Goal: Task Accomplishment & Management: Complete application form

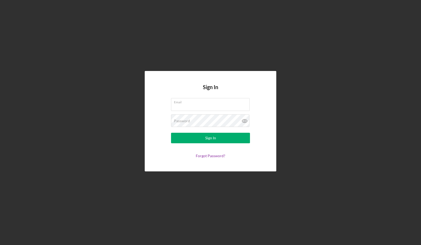
click at [223, 107] on input "Email" at bounding box center [210, 104] width 79 height 13
type input "shawn@amoresmechanical.com"
click at [171, 133] on button "Sign In" at bounding box center [210, 138] width 79 height 11
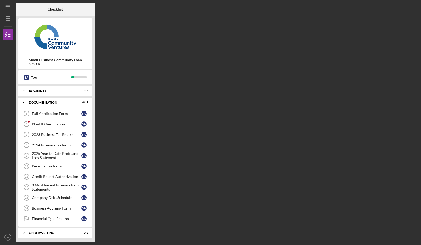
click at [58, 124] on div "Plaid ID Verification" at bounding box center [56, 124] width 49 height 4
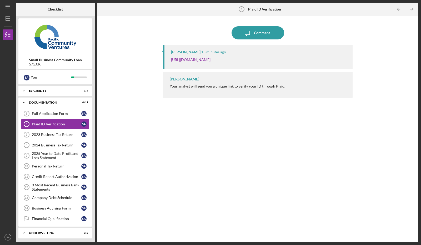
click at [210, 59] on link "[URL][DOMAIN_NAME]" at bounding box center [190, 59] width 39 height 4
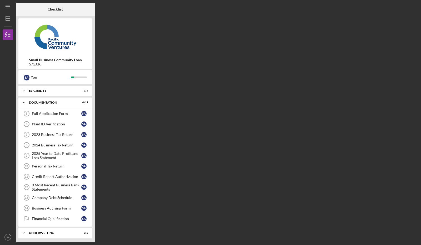
click at [56, 125] on div "Plaid ID Verification" at bounding box center [56, 124] width 49 height 4
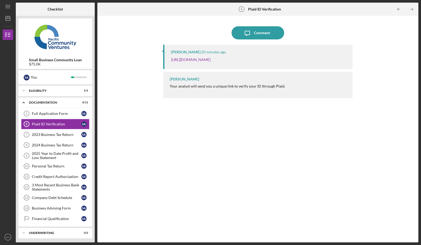
click at [210, 60] on link "[URL][DOMAIN_NAME]" at bounding box center [190, 59] width 39 height 4
click at [48, 137] on link "2023 Business Tax Return 7 2023 Business Tax Return S A" at bounding box center [55, 134] width 68 height 11
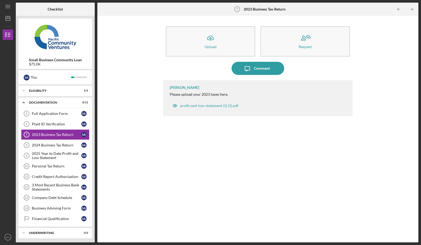
click at [256, 68] on div "Comment" at bounding box center [262, 68] width 16 height 13
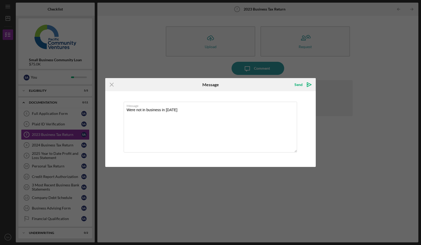
type textarea "Were not in business in [DATE]"
click at [301, 83] on div "Send" at bounding box center [298, 84] width 8 height 11
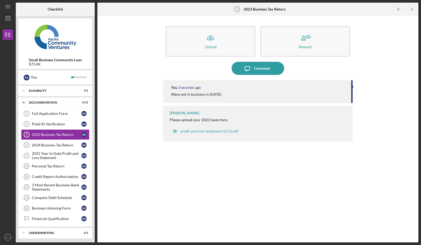
click at [53, 145] on div "2024 Business Tax Return" at bounding box center [56, 145] width 49 height 4
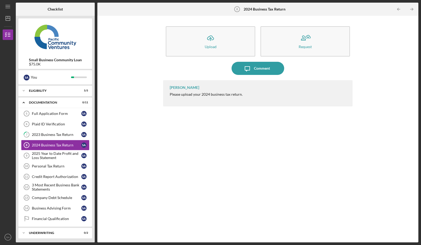
click at [205, 49] on button "Icon/Upload Upload" at bounding box center [210, 41] width 89 height 30
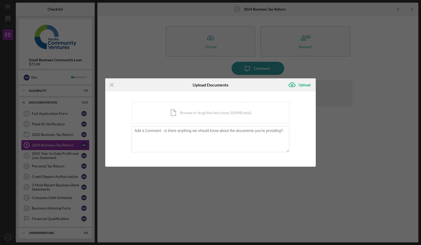
click at [195, 113] on div "Icon/Document Browse or drag files here (max 100MB total) Tap to choose files o…" at bounding box center [211, 113] width 158 height 22
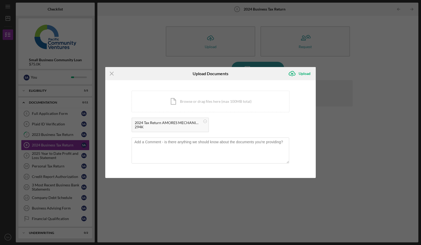
click at [303, 72] on div "Upload" at bounding box center [305, 73] width 12 height 11
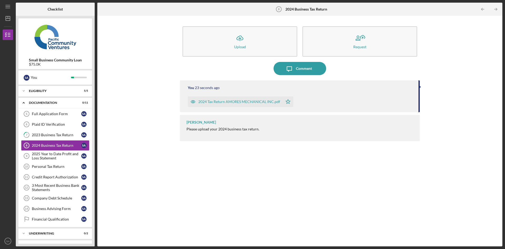
click at [58, 168] on div "Personal Tax Return" at bounding box center [56, 166] width 49 height 4
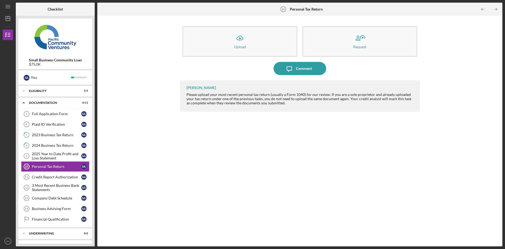
click at [240, 45] on div "Upload" at bounding box center [240, 47] width 12 height 4
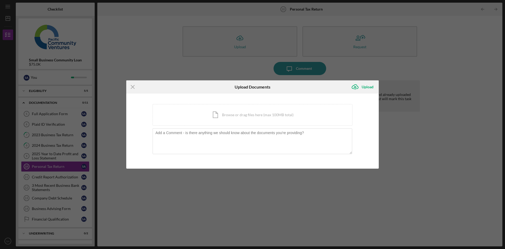
click at [239, 115] on div "Icon/Document Browse or drag files here (max 100MB total) Tap to choose files o…" at bounding box center [253, 115] width 200 height 22
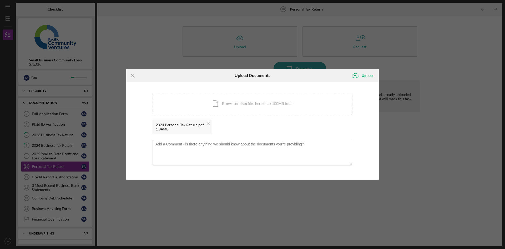
click at [363, 74] on div "Upload" at bounding box center [368, 75] width 12 height 11
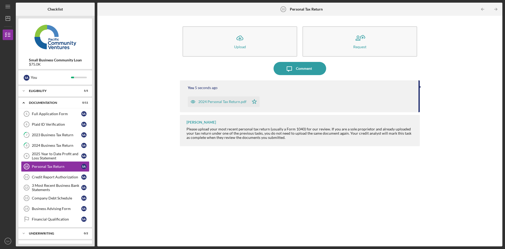
click at [63, 174] on link "Credit Report Authorization 11 Credit Report Authorization S A" at bounding box center [55, 176] width 68 height 11
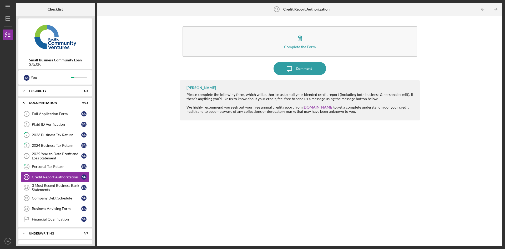
click at [288, 45] on div "Complete the Form" at bounding box center [300, 47] width 32 height 4
click at [55, 199] on div "Company Debt Schedule" at bounding box center [56, 198] width 49 height 4
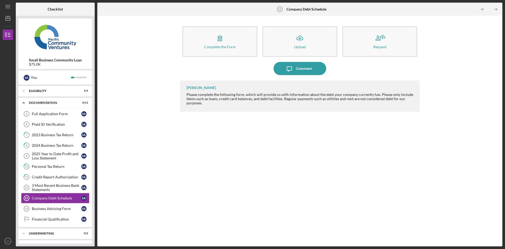
click at [216, 50] on button "Complete the Form Form" at bounding box center [220, 41] width 75 height 30
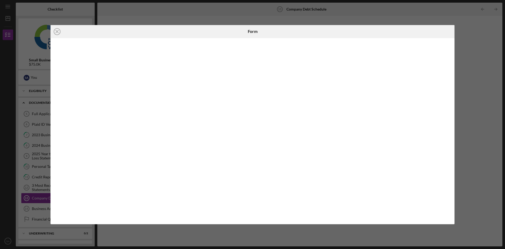
click at [58, 31] on icon "Icon/Close" at bounding box center [57, 31] width 13 height 13
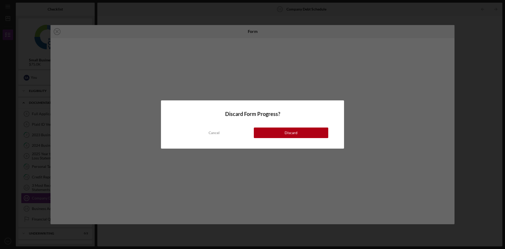
click at [316, 135] on button "Discard" at bounding box center [291, 132] width 74 height 11
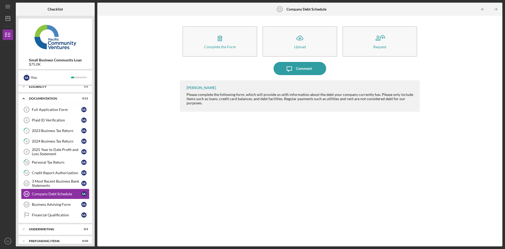
scroll to position [10, 0]
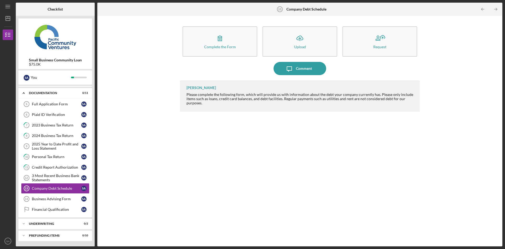
click at [58, 115] on div "Plaid ID Verification" at bounding box center [56, 114] width 49 height 4
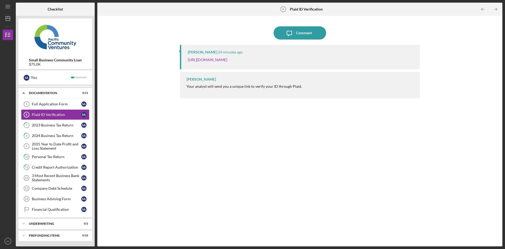
click at [62, 104] on div "Full Application Form" at bounding box center [56, 104] width 49 height 4
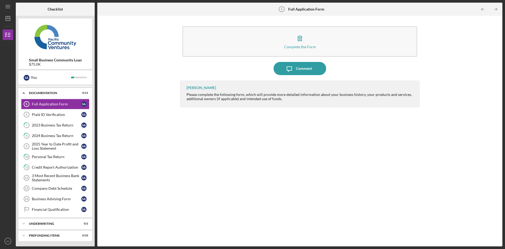
click at [304, 43] on icon "button" at bounding box center [299, 38] width 13 height 13
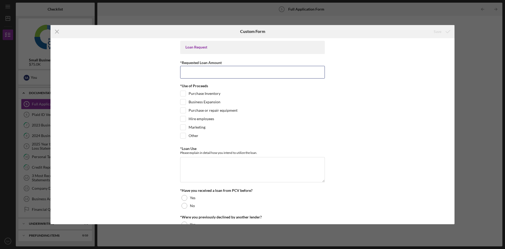
click at [226, 74] on input "*Requested Loan Amount" at bounding box center [252, 72] width 145 height 13
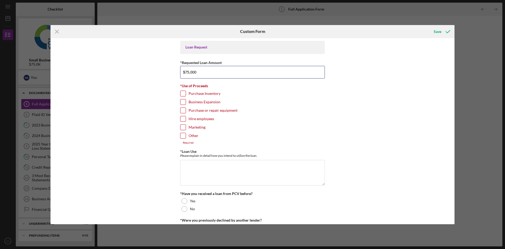
type input "$75,000"
click at [204, 118] on label "Hire employees" at bounding box center [202, 118] width 26 height 5
click at [186, 118] on input "Hire employees" at bounding box center [182, 118] width 5 height 5
checkbox input "true"
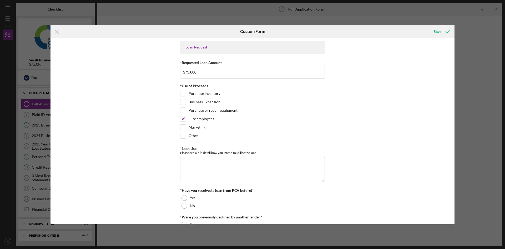
click at [192, 136] on label "Other" at bounding box center [194, 135] width 10 height 5
click at [186, 136] on input "Other" at bounding box center [182, 135] width 5 height 5
checkbox input "true"
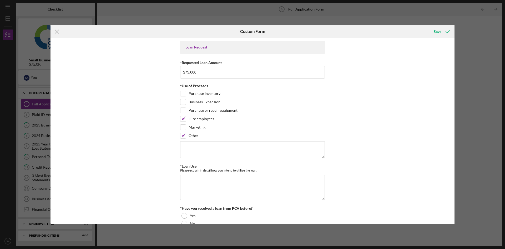
click at [207, 104] on label "Business Expansion" at bounding box center [205, 101] width 32 height 5
click at [186, 104] on input "Business Expansion" at bounding box center [182, 101] width 5 height 5
checkbox input "true"
click at [195, 135] on label "Other" at bounding box center [194, 135] width 10 height 5
click at [186, 135] on input "Other" at bounding box center [182, 135] width 5 height 5
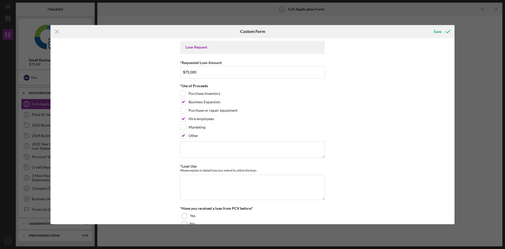
checkbox input "false"
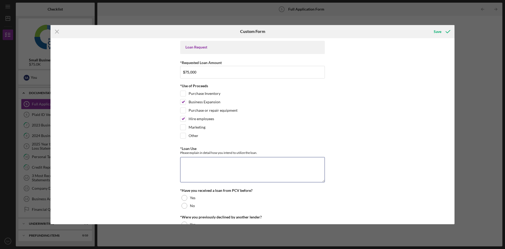
click at [233, 167] on textarea "*Loan Use" at bounding box center [252, 169] width 145 height 25
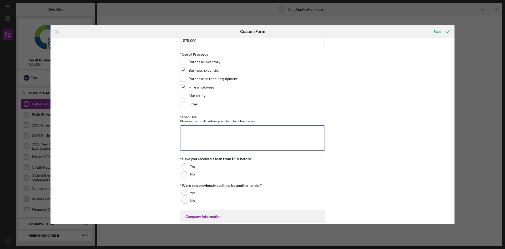
scroll to position [53, 0]
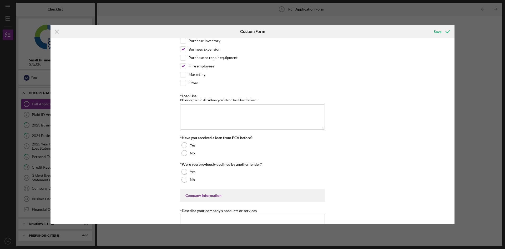
click at [185, 153] on div "No" at bounding box center [252, 153] width 145 height 8
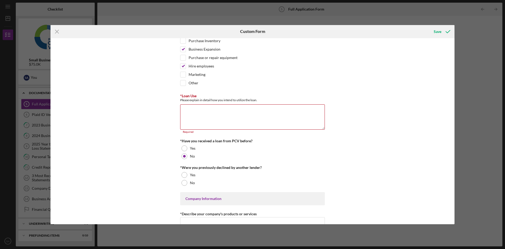
click at [185, 184] on div at bounding box center [184, 183] width 6 height 6
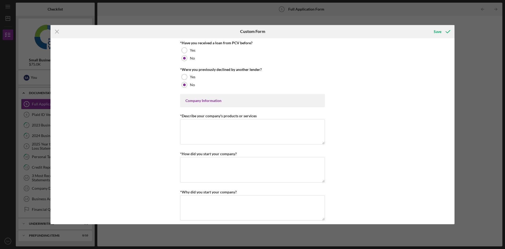
scroll to position [158, 0]
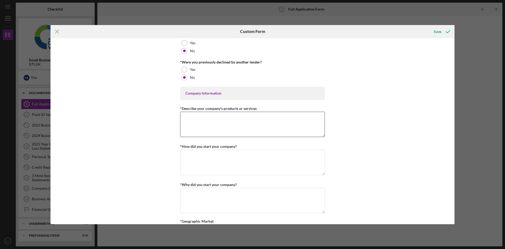
click at [306, 123] on textarea "*Describe your company's products or services" at bounding box center [252, 124] width 145 height 25
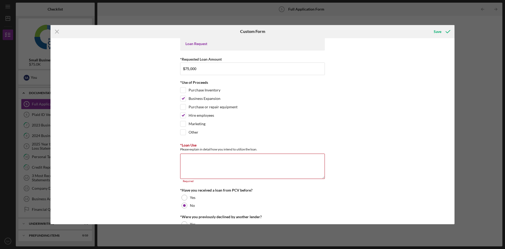
scroll to position [0, 0]
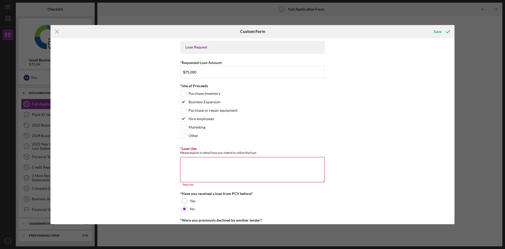
click at [206, 164] on textarea "*Loan Use" at bounding box center [252, 169] width 145 height 25
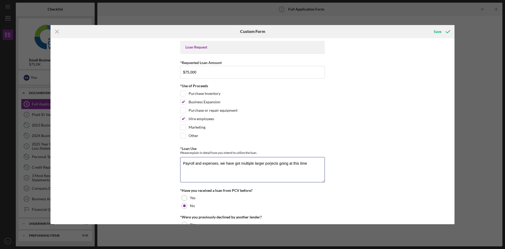
click at [274, 164] on textarea "Payroll and expenses, we have got multiple larger porjects going at this time" at bounding box center [252, 169] width 145 height 25
click at [311, 163] on textarea "Payroll and expenses, we have got multiple larger projects going at this time" at bounding box center [252, 169] width 145 height 25
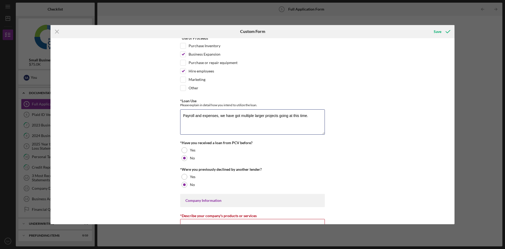
scroll to position [158, 0]
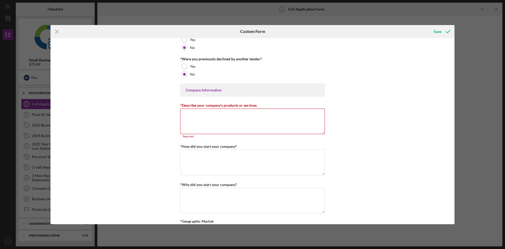
type textarea "Payroll and expenses, we have got multiple larger projects going at this time."
click at [239, 119] on textarea "*Describe your company's products or services" at bounding box center [252, 120] width 145 height 25
click at [233, 155] on textarea "*How did you start your company?" at bounding box center [252, 161] width 145 height 25
type textarea "SBA loan"
click at [231, 119] on textarea "*Describe your company's products or services" at bounding box center [252, 120] width 145 height 25
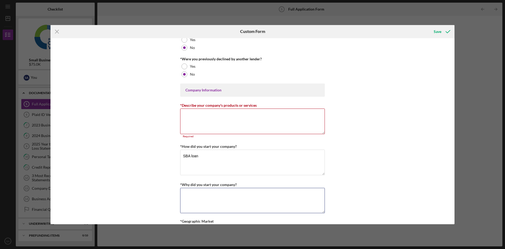
click at [222, 197] on textarea "*Why did you start your company?" at bounding box center [252, 200] width 145 height 25
click at [294, 195] on textarea "I have built relationships over doing this for 20 years and I had opportunites t" at bounding box center [252, 200] width 145 height 25
click at [309, 195] on textarea "I have built relationships over doing this for 20 years and I had opportunities…" at bounding box center [252, 200] width 145 height 25
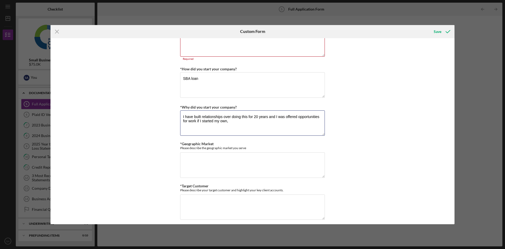
scroll to position [237, 0]
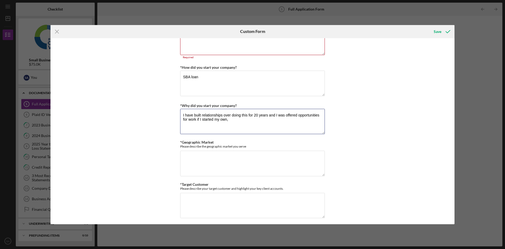
type textarea "I have built relationships over doing this for 20 years and I was offered oppor…"
click at [234, 155] on textarea "*Geographic Market" at bounding box center [252, 162] width 145 height 25
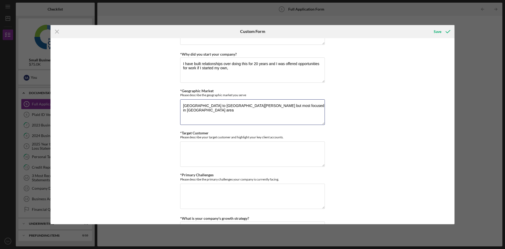
scroll to position [289, 0]
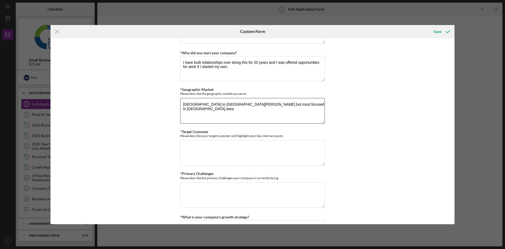
type textarea "[GEOGRAPHIC_DATA] to [GEOGRAPHIC_DATA][PERSON_NAME] but most focused in [GEOGRA…"
click at [294, 144] on textarea "*Target Customer" at bounding box center [252, 152] width 145 height 25
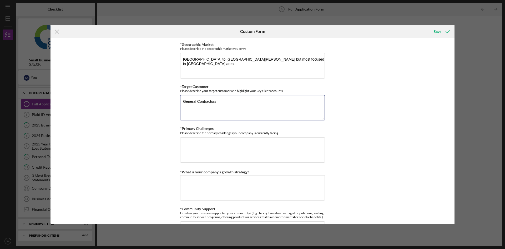
scroll to position [342, 0]
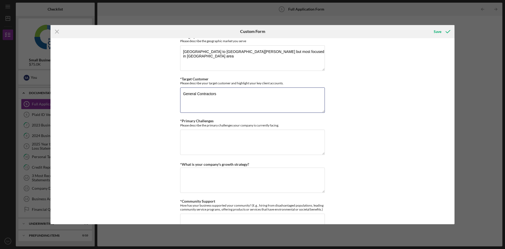
type textarea "General Contractors"
click at [273, 141] on textarea "*Primary Challenges" at bounding box center [252, 141] width 145 height 25
click at [270, 136] on textarea "Slow payments, we supply labor and materials for atleast 90 days and" at bounding box center [252, 141] width 145 height 25
click at [267, 136] on textarea "Slow payments, we supply labor and materials for atleast 90 days and" at bounding box center [252, 141] width 145 height 25
click at [300, 134] on textarea "Slow payments, we supply labor and materials for at least 90 days and" at bounding box center [252, 141] width 145 height 25
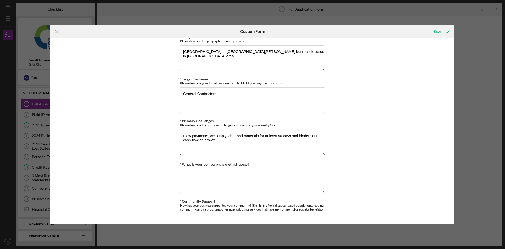
type textarea "Slow payments, we supply labor and materials for at least 90 days and hinders o…"
click at [278, 171] on textarea "*What is your company's growth strategy?" at bounding box center [252, 179] width 145 height 25
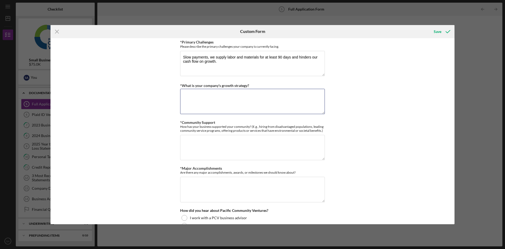
scroll to position [421, 0]
type textarea "W"
click at [228, 101] on textarea "Focus on our relationships and strong work ethics. We have very large project o…" at bounding box center [252, 100] width 145 height 25
type textarea "Focus on our relationships and strong work ethics. We have very large project o…"
click at [220, 139] on textarea "*Community Support" at bounding box center [252, 146] width 145 height 25
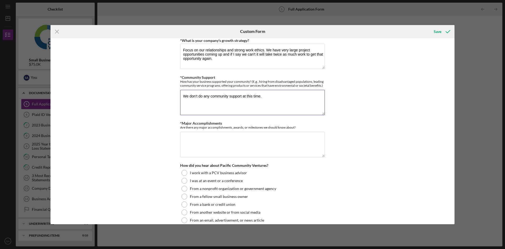
scroll to position [473, 0]
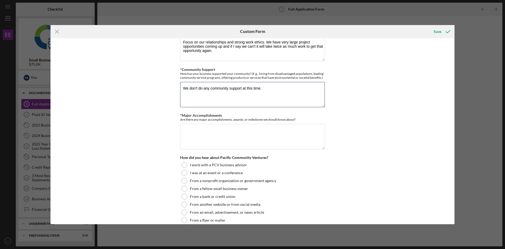
type textarea "We don't do any community support at this time."
click at [232, 129] on textarea "*Major Accomplishments" at bounding box center [252, 136] width 145 height 25
type textarea "L"
type textarea "t"
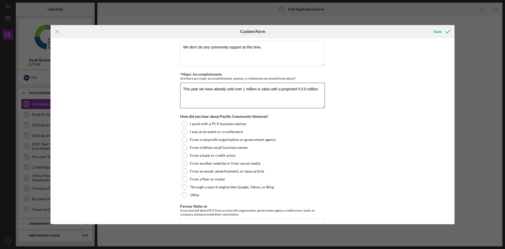
scroll to position [526, 0]
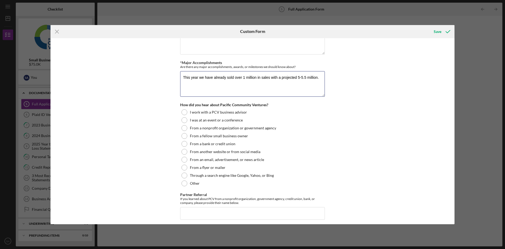
type textarea "This year we have already sold over 1 million in sales with a projected 5-5.5 m…"
click at [221, 143] on label "From a bank or credit union" at bounding box center [213, 144] width 46 height 4
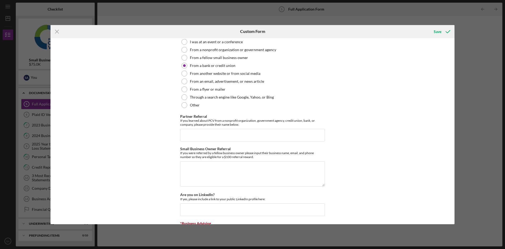
scroll to position [605, 0]
click at [256, 134] on input "Partner Referral" at bounding box center [252, 134] width 145 height 13
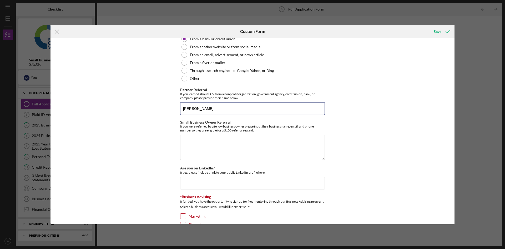
scroll to position [631, 0]
type input "[PERSON_NAME]"
click at [230, 181] on input "Are you on LinkedIn?" at bounding box center [252, 182] width 145 height 13
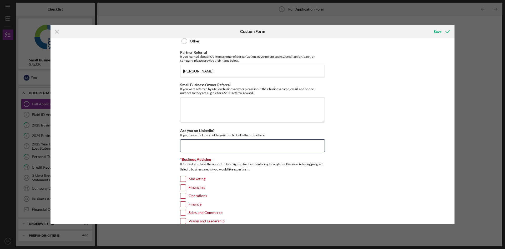
scroll to position [684, 0]
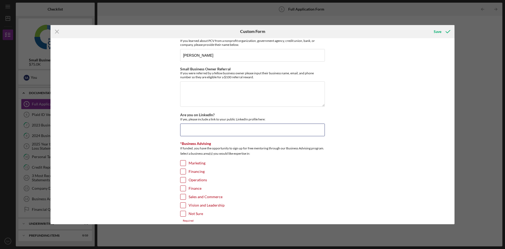
paste input "[DOMAIN_NAME][URL][PERSON_NAME]"
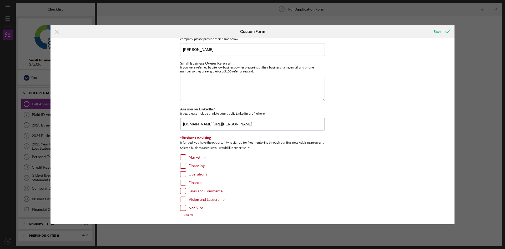
type input "[DOMAIN_NAME][URL][PERSON_NAME]"
click at [202, 165] on label "Financing" at bounding box center [197, 165] width 16 height 5
click at [186, 165] on input "Financing" at bounding box center [182, 165] width 5 height 5
checkbox input "true"
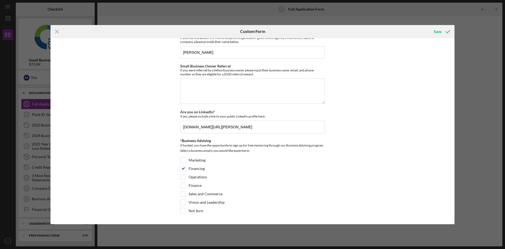
scroll to position [687, 0]
click at [202, 175] on label "Operations" at bounding box center [198, 176] width 18 height 5
click at [186, 175] on input "Operations" at bounding box center [182, 176] width 5 height 5
checkbox input "true"
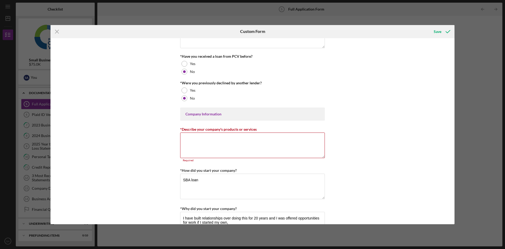
scroll to position [132, 0]
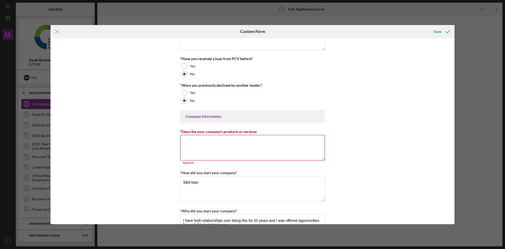
click at [264, 153] on textarea "*Describe your company's products or services" at bounding box center [252, 147] width 145 height 25
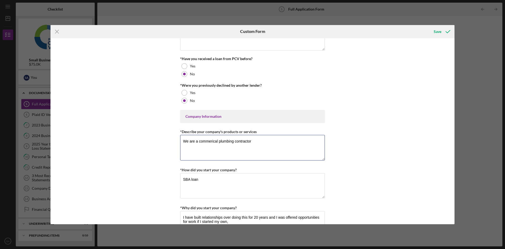
click at [209, 144] on textarea "We are a commerical plumbing contractor" at bounding box center [252, 147] width 145 height 25
click at [262, 142] on textarea "We are a commercial plumbing contractor" at bounding box center [252, 147] width 145 height 25
click at [281, 140] on textarea "We are a commercial plumbing contractor and we do from tentant improvements to …" at bounding box center [252, 147] width 145 height 25
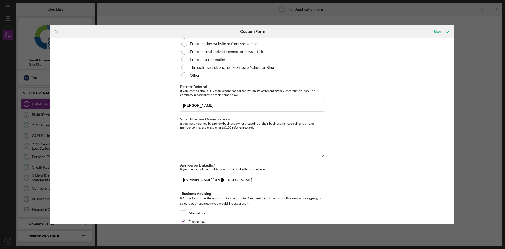
scroll to position [631, 0]
type textarea "We are a commercial plumbing contractor and we do from tenant improvements to s…"
click at [300, 139] on textarea "Small Business Owner Referral" at bounding box center [252, 143] width 145 height 25
type textarea "N/A"
click at [400, 147] on div "Loan Request *Requested Loan Amount $75,000 *Use of Proceeds Purchase Inventory…" at bounding box center [253, 131] width 404 height 186
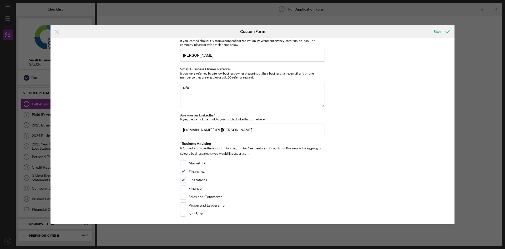
scroll to position [684, 0]
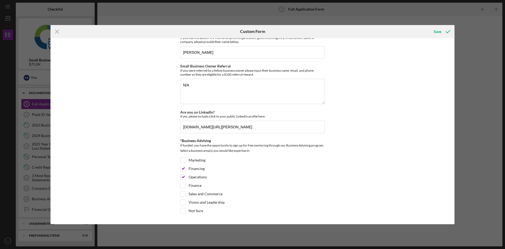
click at [421, 119] on div "Loan Request *Requested Loan Amount $75,000 *Use of Proceeds Purchase Inventory…" at bounding box center [253, 131] width 404 height 186
click at [421, 114] on div "Icon/Menu Close Custom Form Save Loan Request *Requested Loan Amount $75,000 *U…" at bounding box center [252, 124] width 505 height 249
click at [421, 31] on div "Save" at bounding box center [438, 31] width 8 height 11
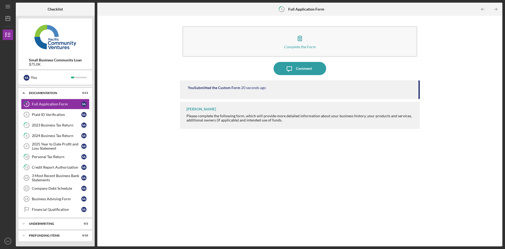
click at [70, 188] on div "Company Debt Schedule" at bounding box center [56, 188] width 49 height 4
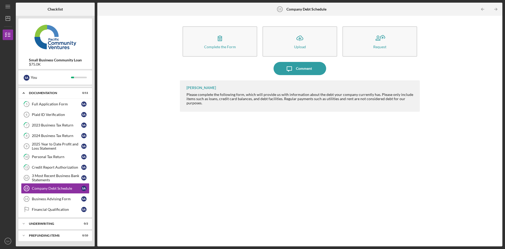
click at [305, 39] on icon "Icon/Upload" at bounding box center [299, 38] width 13 height 13
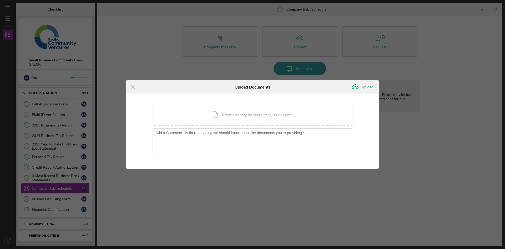
click at [229, 115] on div "Icon/Document Browse or drag files here (max 100MB total) Tap to choose files o…" at bounding box center [253, 115] width 200 height 22
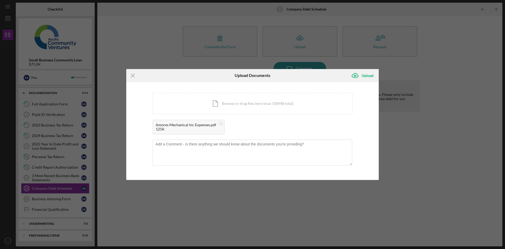
click at [367, 75] on div "Upload" at bounding box center [368, 75] width 12 height 11
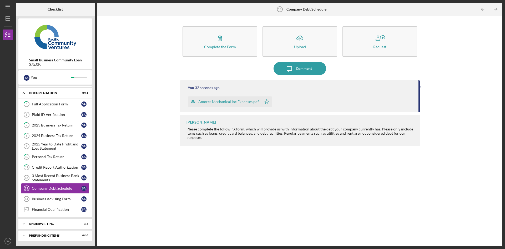
click at [63, 199] on div "Business Advising Form" at bounding box center [56, 198] width 49 height 4
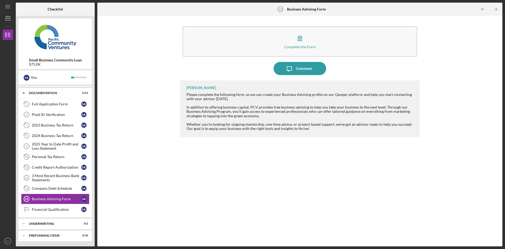
click at [297, 45] on div "Complete the Form" at bounding box center [300, 47] width 32 height 4
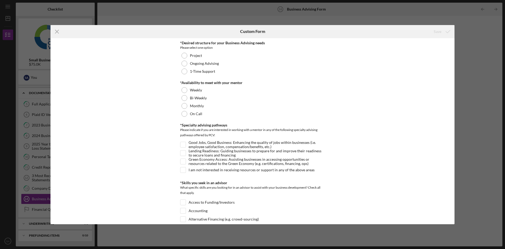
click at [230, 107] on div "Monthly" at bounding box center [252, 106] width 145 height 8
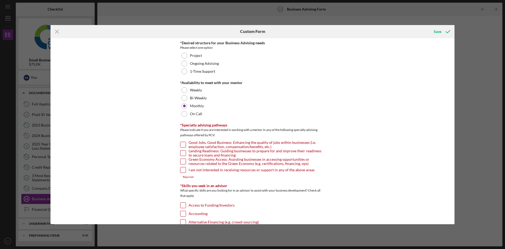
click at [210, 63] on label "Ongoing Advising" at bounding box center [204, 63] width 29 height 4
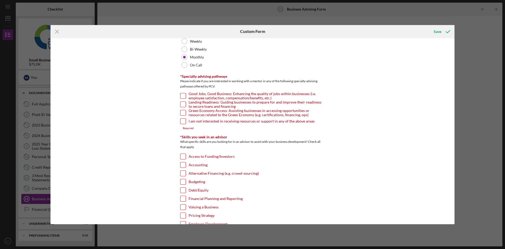
scroll to position [53, 0]
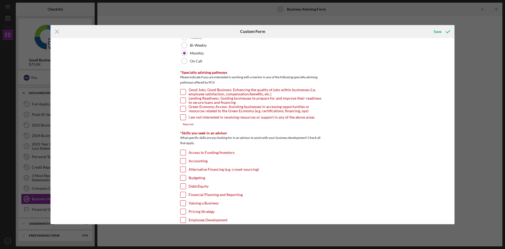
click at [183, 98] on input "Lending Readiness: Guiding businesses to prepare for and improve their readines…" at bounding box center [182, 100] width 5 height 5
checkbox input "true"
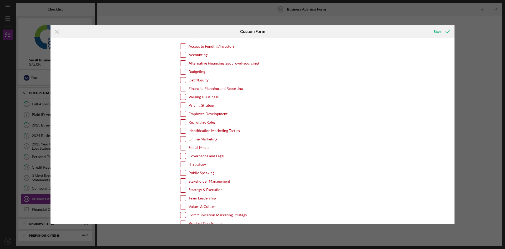
scroll to position [158, 0]
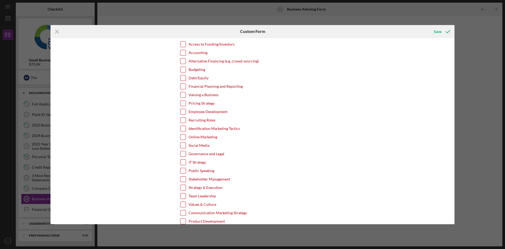
click at [225, 44] on label "Access to Funding/Investors" at bounding box center [212, 44] width 46 height 5
click at [186, 44] on input "Access to Funding/Investors" at bounding box center [182, 44] width 5 height 5
checkbox input "true"
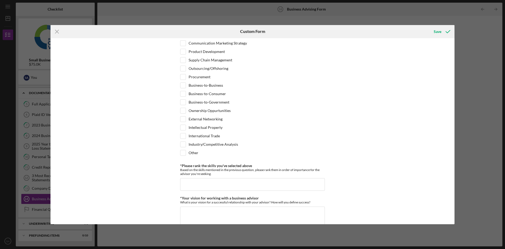
scroll to position [342, 0]
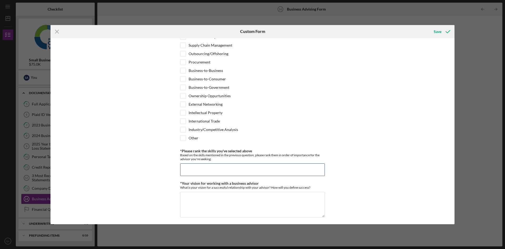
click at [298, 169] on input "*Please rank the skills you've selected above" at bounding box center [252, 169] width 145 height 13
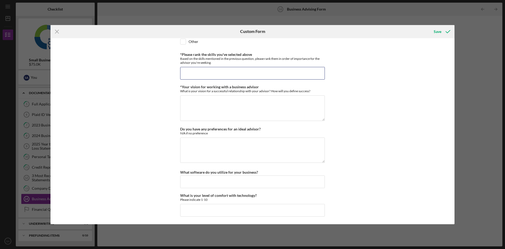
scroll to position [438, 0]
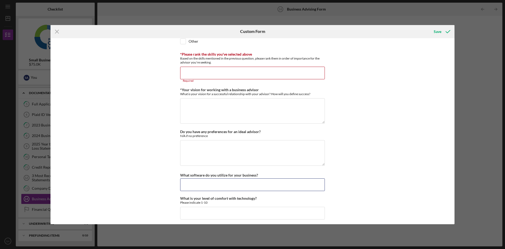
click at [302, 178] on input "What software do you utilize for your business?" at bounding box center [252, 184] width 145 height 13
type input "quickbooks for accounting"
click at [292, 211] on input "What is your level of comfort with technology?" at bounding box center [252, 212] width 145 height 13
type input "8"
click at [266, 153] on textarea "Do you have any preferences for an ideal advisor?" at bounding box center [252, 152] width 145 height 25
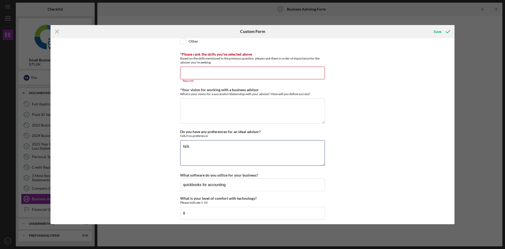
type textarea "N/A"
click at [275, 113] on textarea "*Your vision for working with a business advisor" at bounding box center [252, 110] width 145 height 25
type textarea "Someone who understands our industry and knows the challenges and can advise on…"
click at [277, 70] on input "*Please rank the skills you've selected above" at bounding box center [252, 73] width 145 height 13
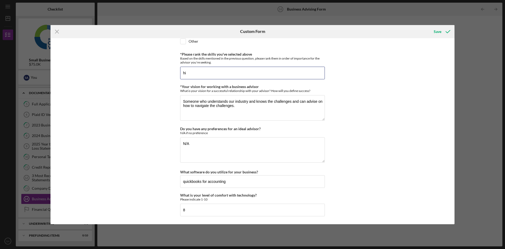
type input "h"
type input "Funding is top priority and we are growing so quickly."
click at [421, 30] on div "Save" at bounding box center [438, 31] width 8 height 11
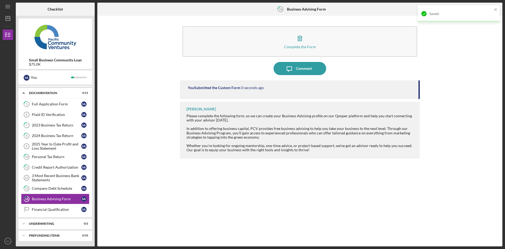
click at [45, 208] on div "Financial Qualification" at bounding box center [56, 209] width 49 height 4
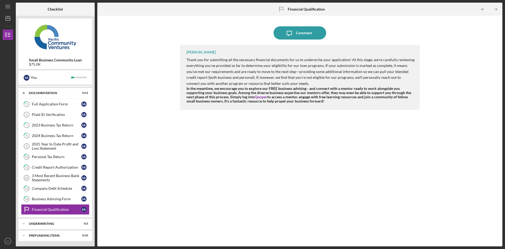
click at [306, 32] on div "Comment" at bounding box center [304, 32] width 16 height 13
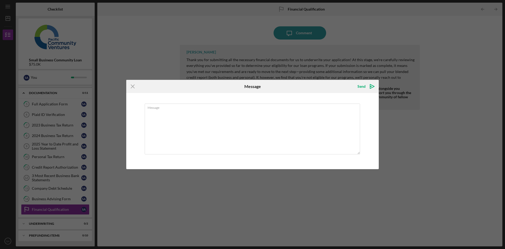
click at [132, 86] on icon "Icon/Menu Close" at bounding box center [132, 86] width 13 height 13
